Goal: Obtain resource: Obtain resource

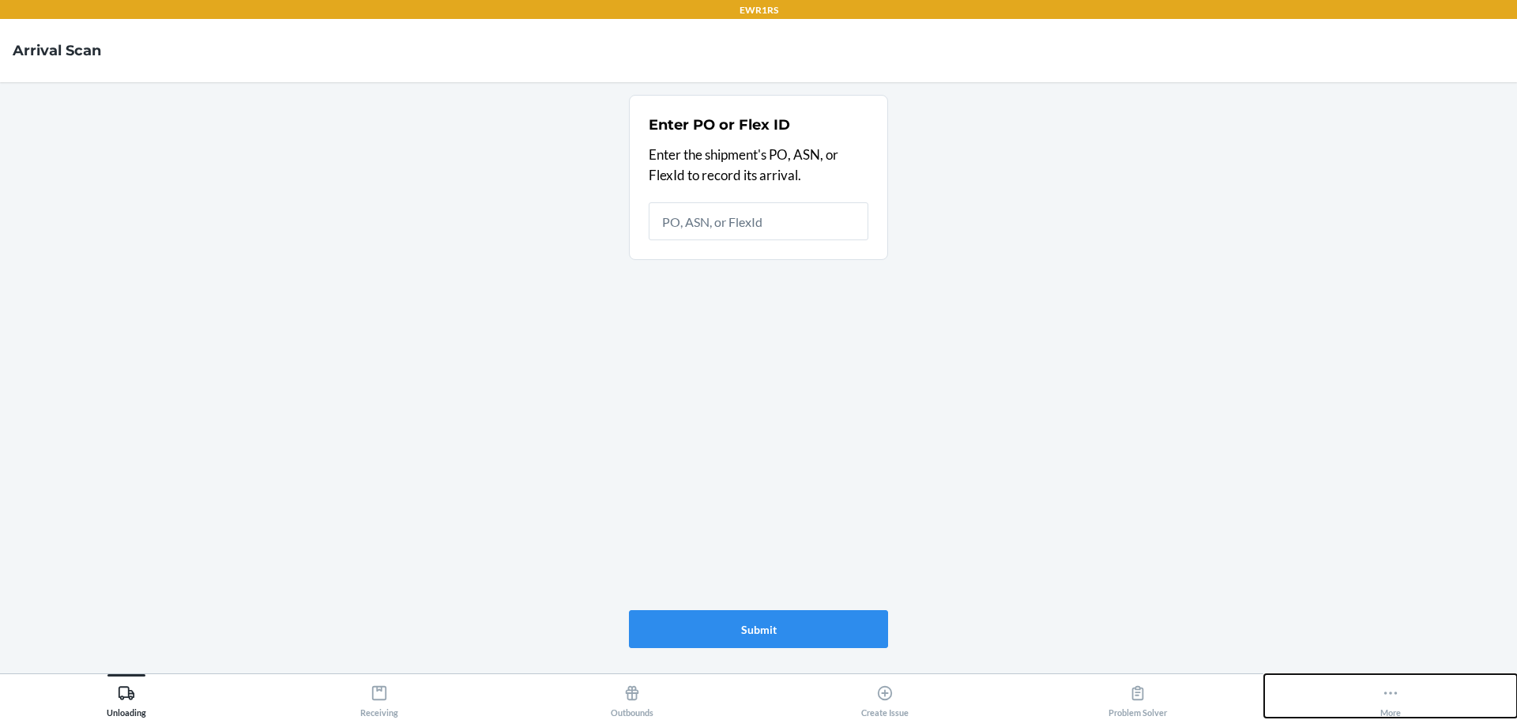
click at [1409, 689] on button "More" at bounding box center [1390, 695] width 253 height 43
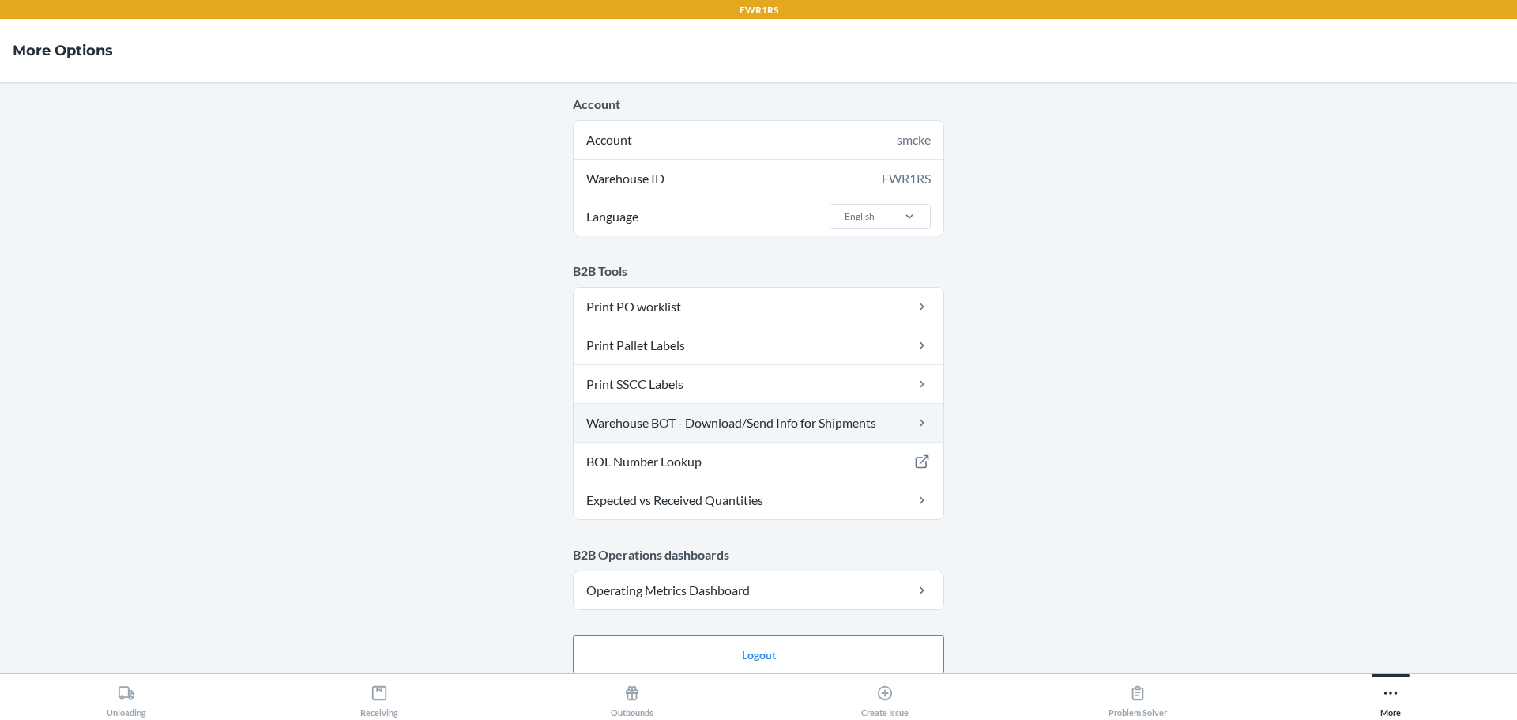
click at [754, 419] on link "Warehouse BOT - Download/Send Info for Shipments" at bounding box center [758, 423] width 370 height 38
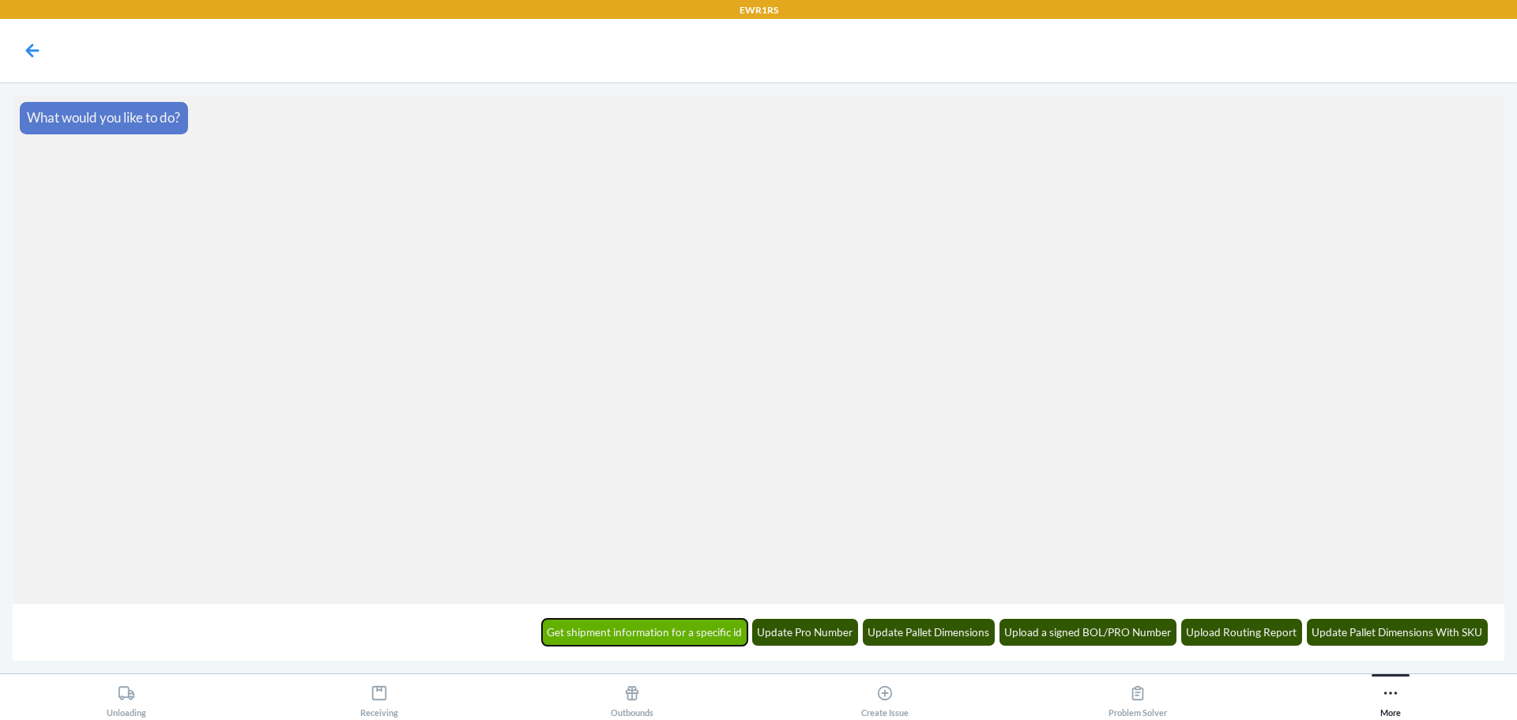
click at [739, 637] on button "Get shipment information for a specific id" at bounding box center [645, 631] width 206 height 27
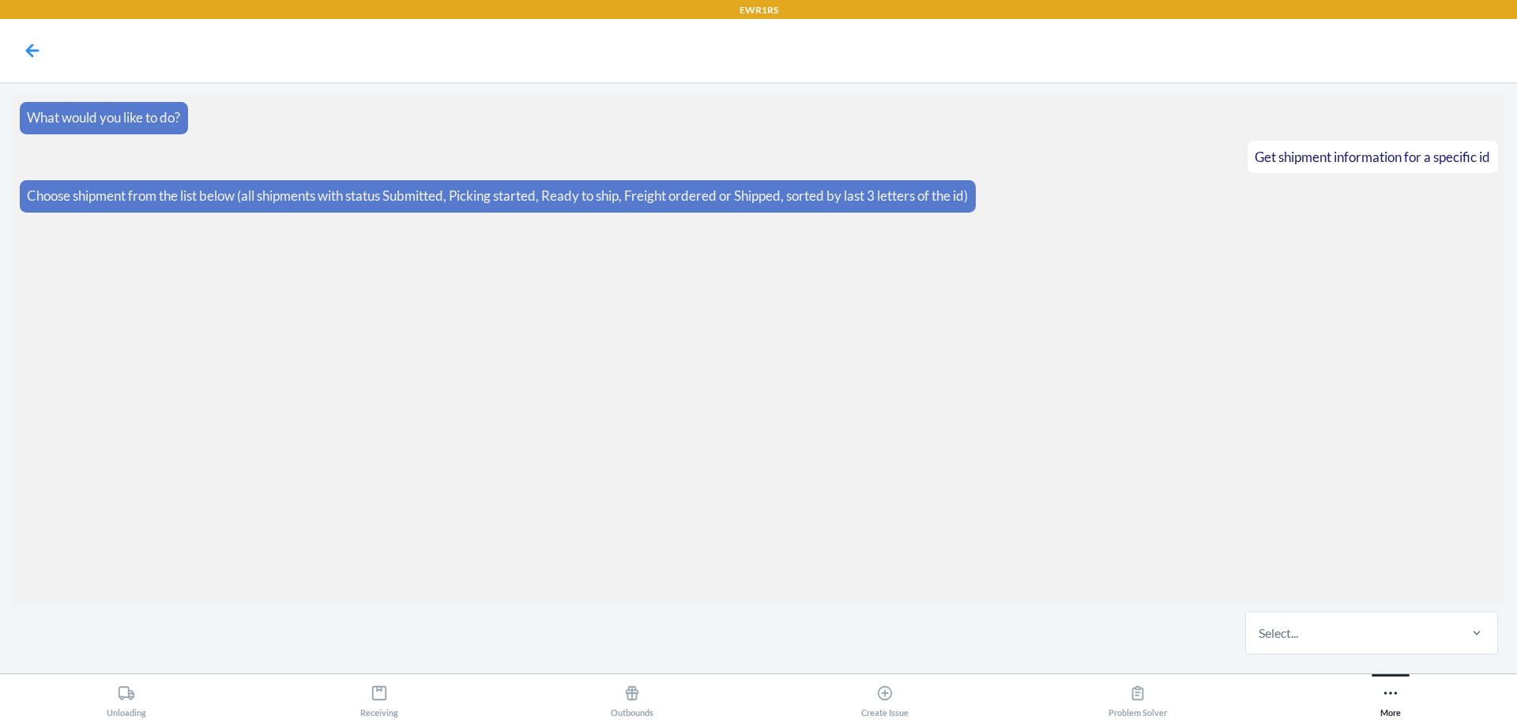
click at [1347, 632] on div "Select..." at bounding box center [1351, 632] width 210 height 41
click at [1260, 632] on input "Select..." at bounding box center [1259, 632] width 2 height 19
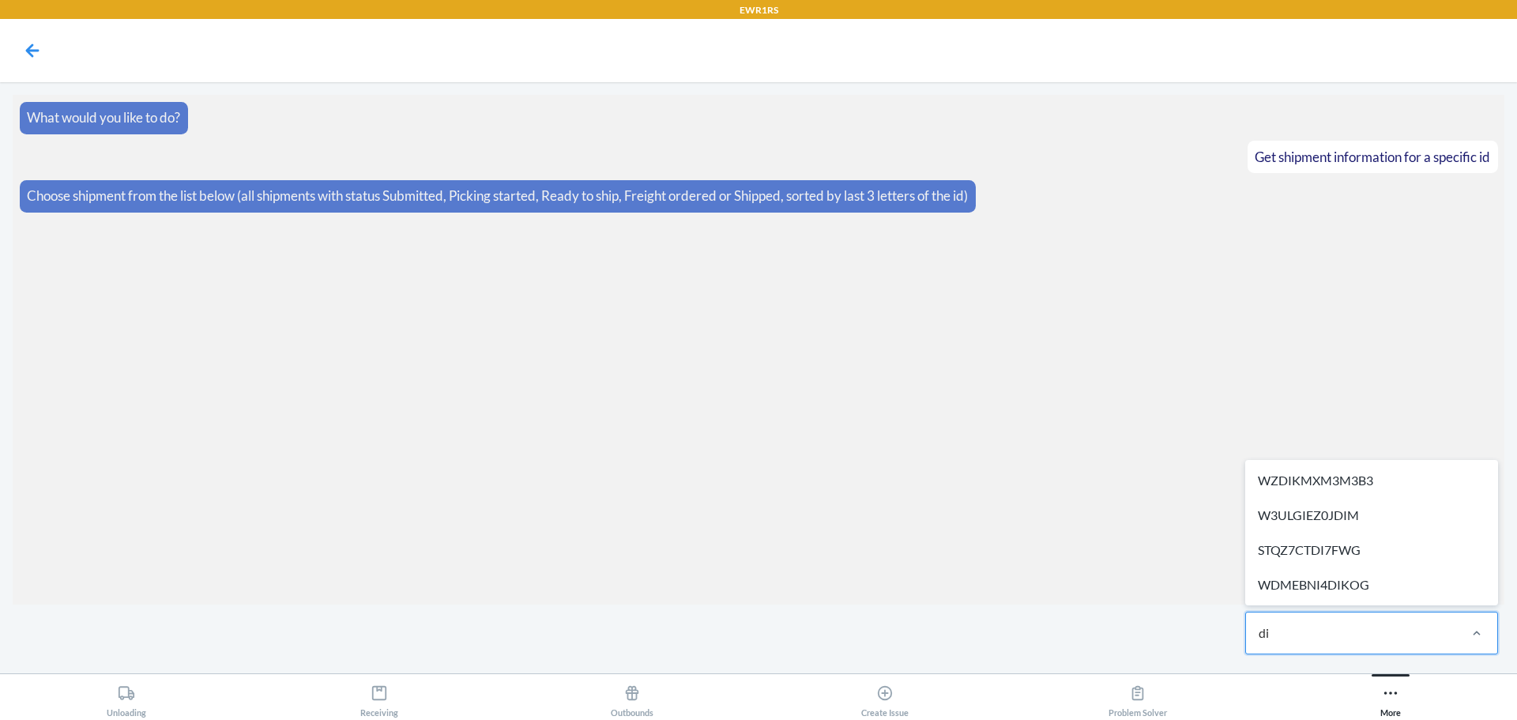
type input "dic"
click at [1385, 578] on div "No options" at bounding box center [1371, 586] width 246 height 32
click at [1276, 623] on input "dic" at bounding box center [1267, 632] width 18 height 19
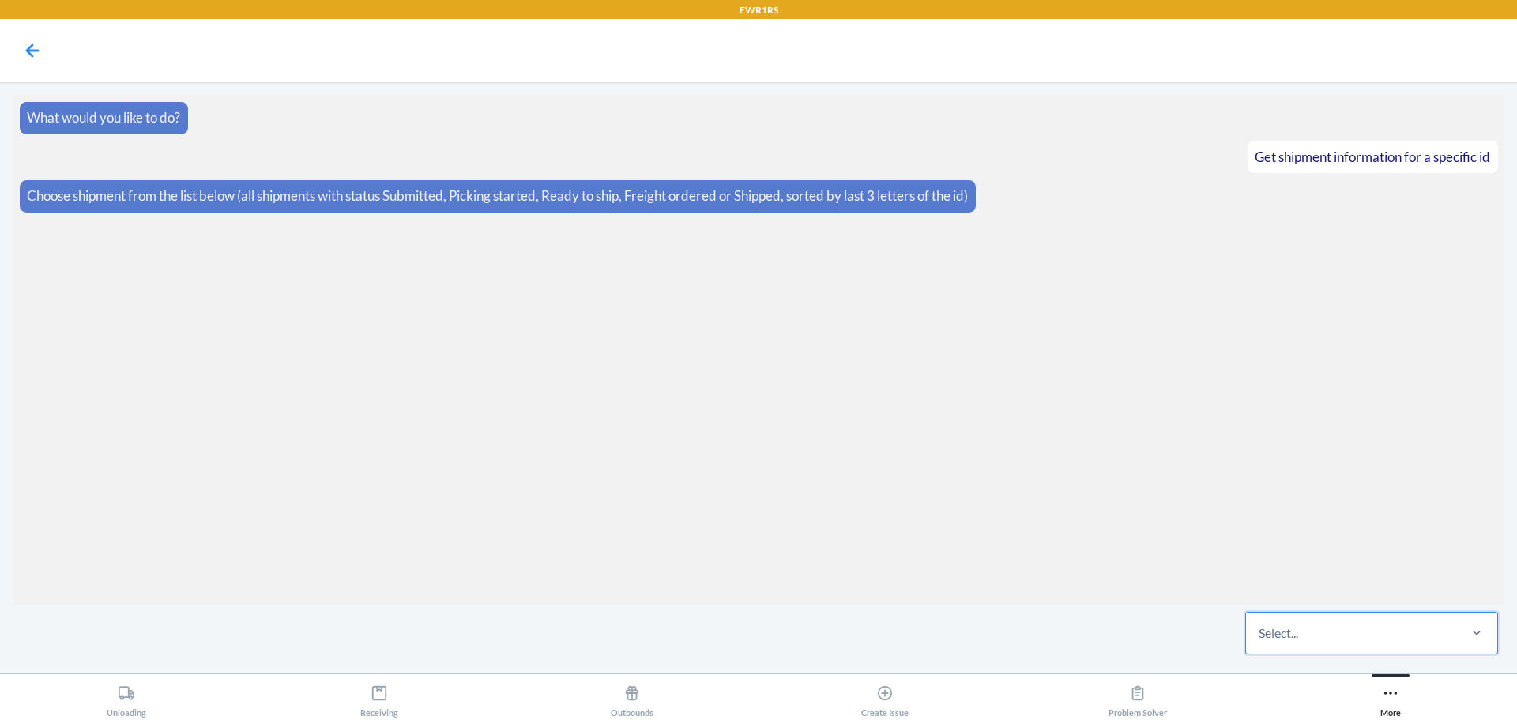
click at [1376, 637] on div "Select..." at bounding box center [1351, 632] width 210 height 41
click at [1260, 637] on input "0 results available. Select is focused ,type to refine list, press Down to open…" at bounding box center [1259, 632] width 2 height 19
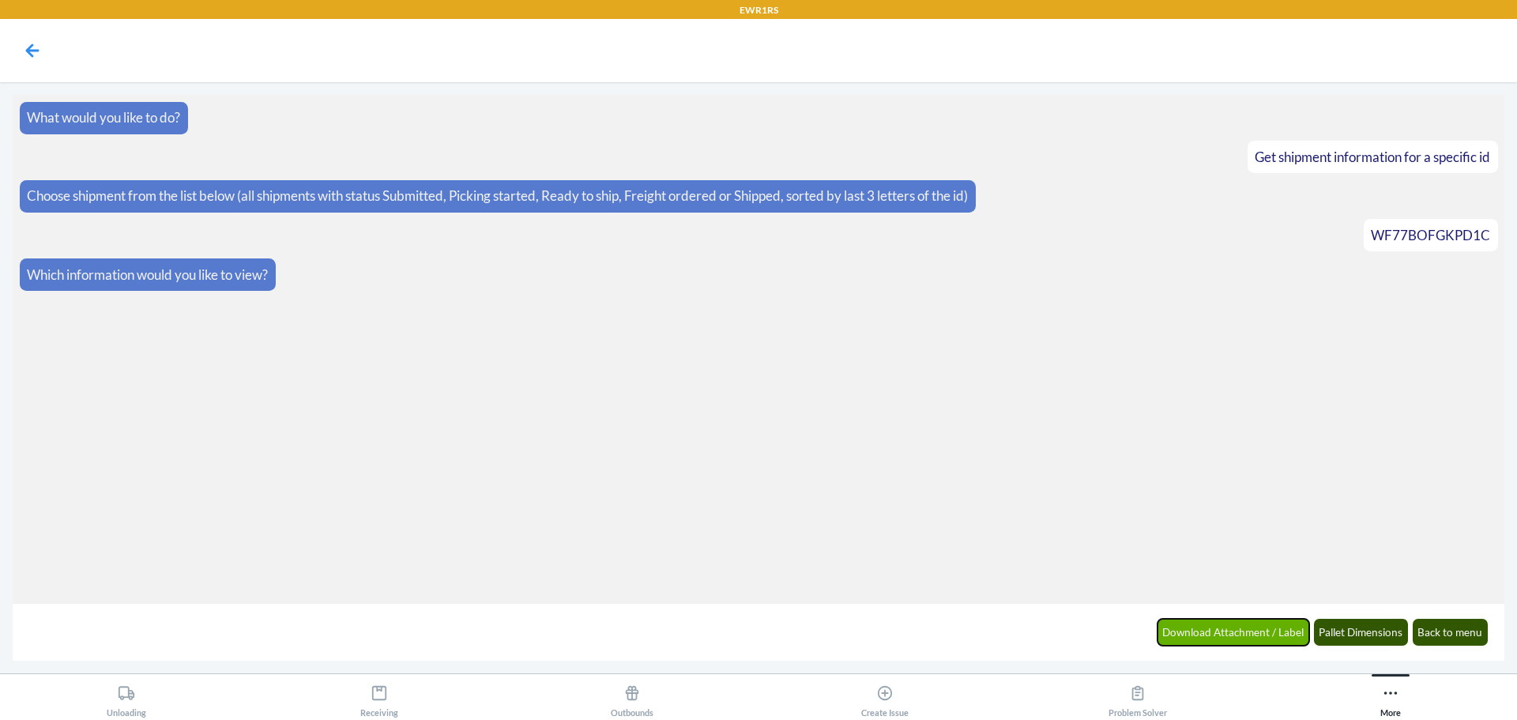
click at [1231, 634] on button "Download Attachment / Label" at bounding box center [1233, 631] width 152 height 27
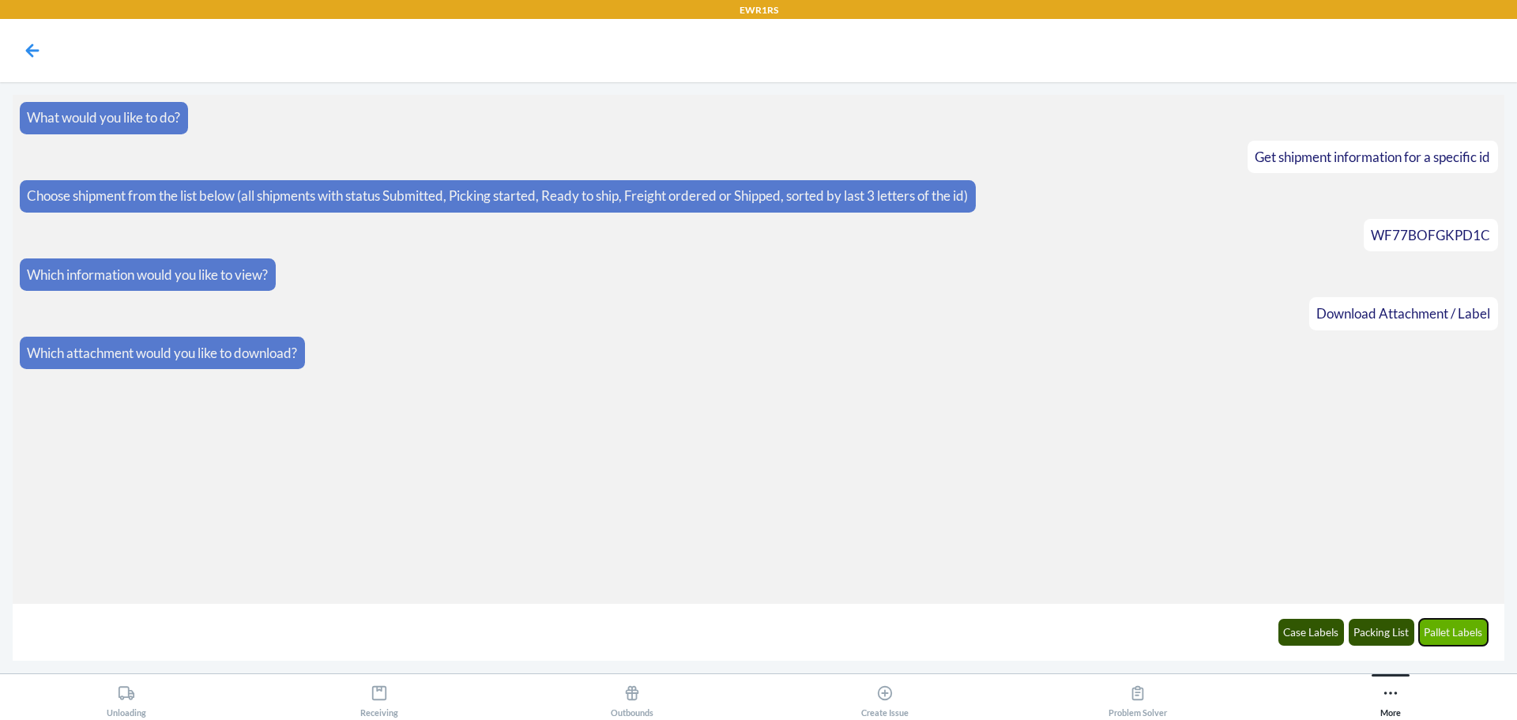
click at [1455, 635] on button "Pallet Labels" at bounding box center [1454, 631] width 70 height 27
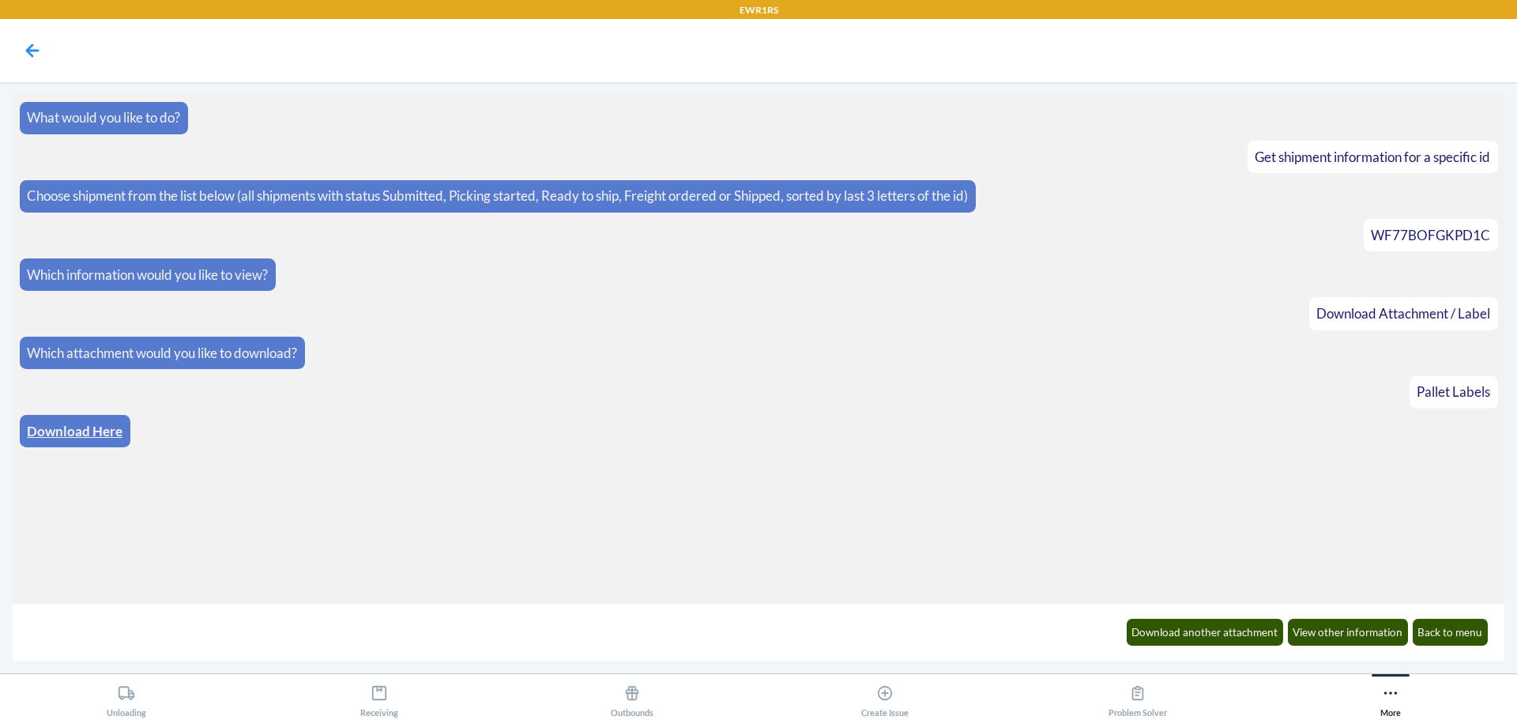
click at [74, 434] on link "Download Here" at bounding box center [75, 431] width 96 height 17
click at [1466, 629] on button "Back to menu" at bounding box center [1450, 631] width 76 height 27
